Goal: Information Seeking & Learning: Learn about a topic

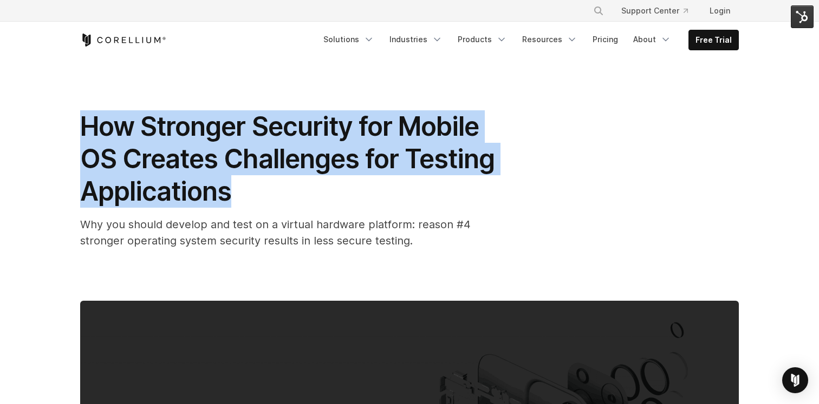
drag, startPoint x: 0, startPoint y: 0, endPoint x: 84, endPoint y: 135, distance: 159.1
click at [84, 135] on span "How Stronger Security for Mobile OS Creates Challenges for Testing Applications" at bounding box center [287, 158] width 414 height 97
copy span "How Stronger Security for Mobile OS Creates Challenges for Testing Applications"
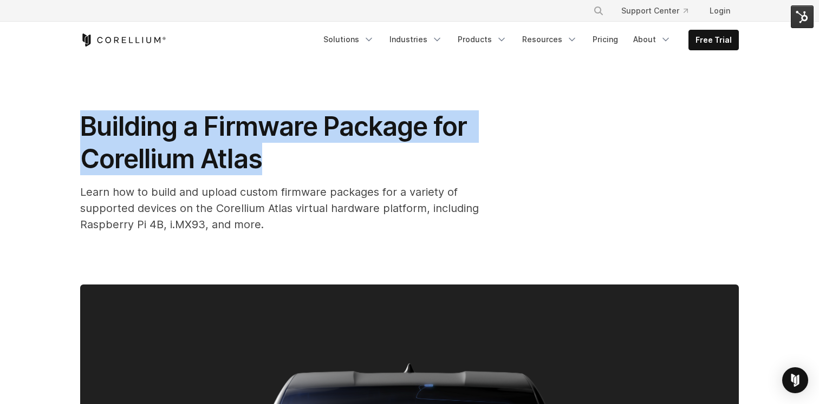
drag, startPoint x: 262, startPoint y: 161, endPoint x: 86, endPoint y: 133, distance: 178.1
click at [86, 133] on h1 "Building a Firmware Package for Corellium Atlas" at bounding box center [296, 142] width 433 height 65
copy span "Building a Firmware Package for Corellium Atlas"
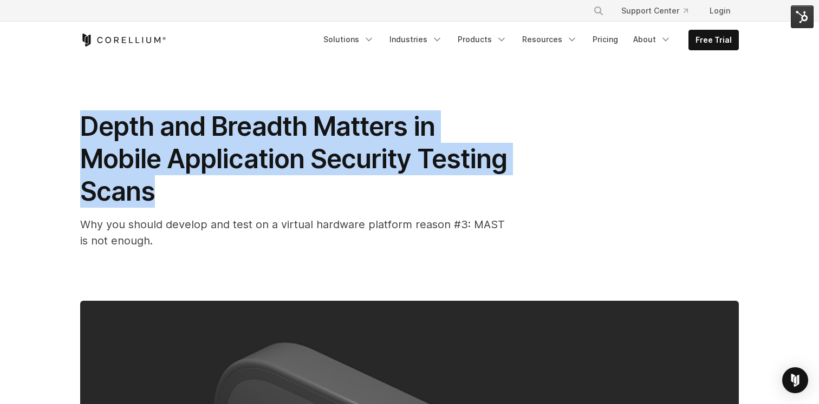
drag, startPoint x: 158, startPoint y: 195, endPoint x: 87, endPoint y: 125, distance: 99.9
click at [87, 125] on h1 "Depth and Breadth Matters in Mobile Application Security Testing Scans" at bounding box center [296, 158] width 433 height 97
copy span "Depth and Breadth Matters in Mobile Application Security Testing Scans"
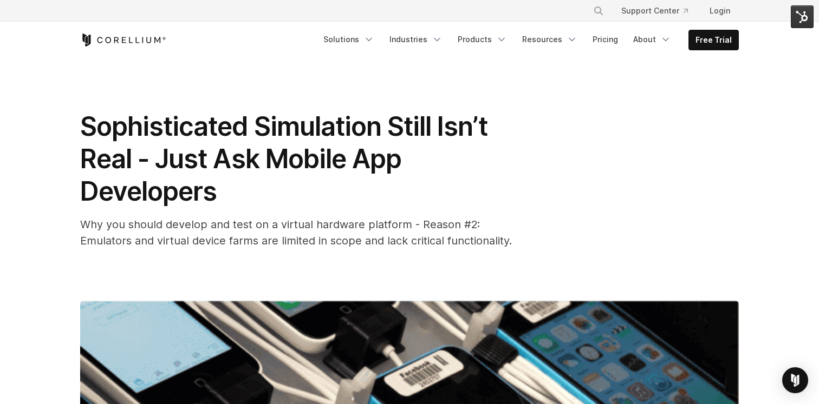
click at [404, 77] on div "Sophisticated Simulation Still Isn’t Real - Just Ask Mobile App Developers Why …" at bounding box center [409, 396] width 693 height 676
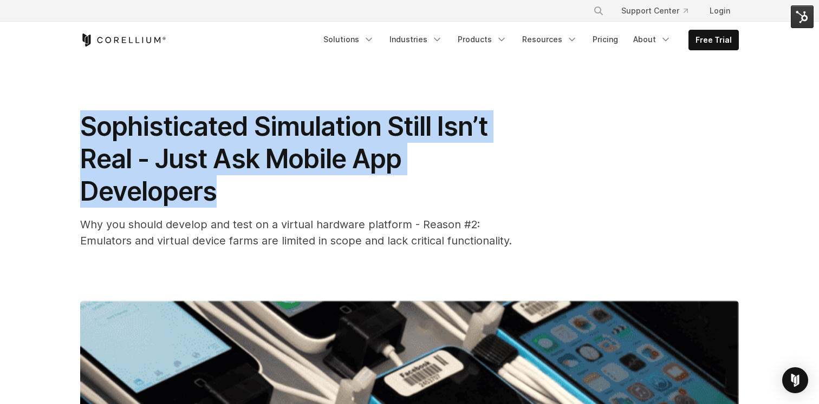
drag, startPoint x: 220, startPoint y: 194, endPoint x: 85, endPoint y: 127, distance: 150.3
click at [85, 127] on h1 "Sophisticated Simulation Still Isn’t Real - Just Ask Mobile App Developers" at bounding box center [296, 158] width 433 height 97
copy span "Sophisticated Simulation Still Isn’t Real - Just Ask Mobile App Developers"
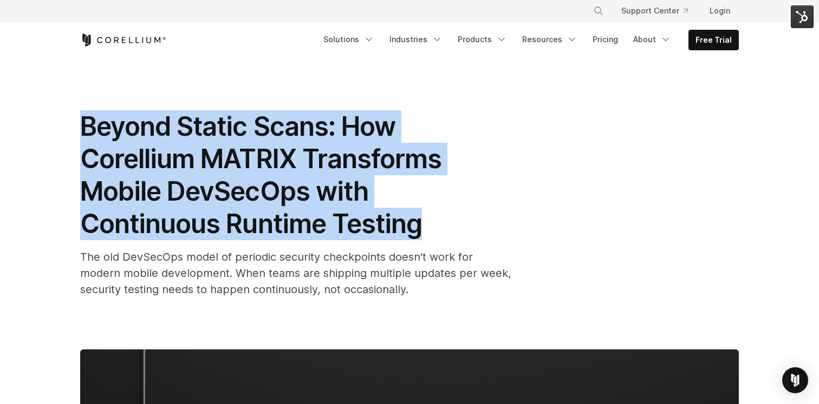
drag, startPoint x: 422, startPoint y: 229, endPoint x: 85, endPoint y: 130, distance: 351.5
click at [85, 130] on h1 "Beyond Static Scans: How Corellium MATRIX Transforms Mobile DevSecOps with Cont…" at bounding box center [296, 175] width 433 height 130
copy span "Beyond Static Scans: How Corellium MATRIX Transforms Mobile DevSecOps with Cont…"
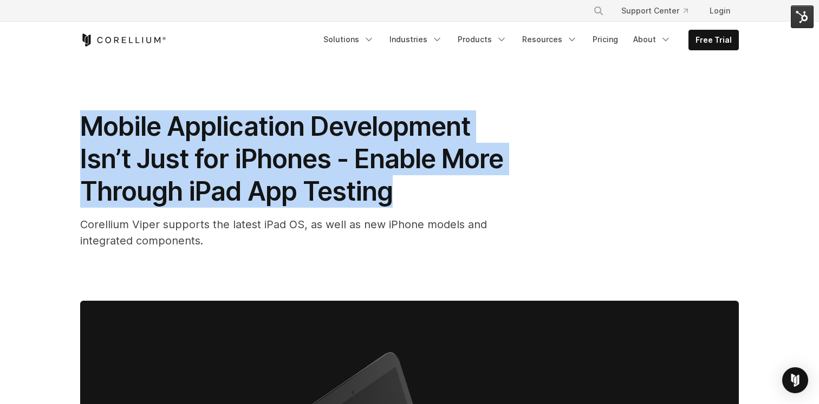
drag, startPoint x: 392, startPoint y: 195, endPoint x: 75, endPoint y: 123, distance: 325.7
click at [75, 123] on div "Mobile Application Development Isn’t Just for iPhones - Enable More Through iPa…" at bounding box center [409, 390] width 693 height 665
copy span "Mobile Application Development Isn’t Just for iPhones - Enable More Through iPa…"
